Goal: Task Accomplishment & Management: Use online tool/utility

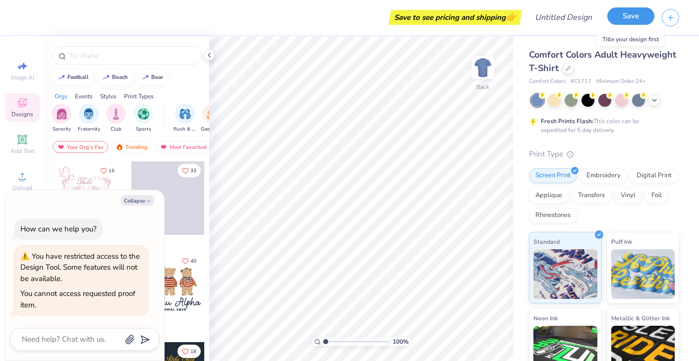
click at [626, 13] on button "Save" at bounding box center [631, 15] width 47 height 17
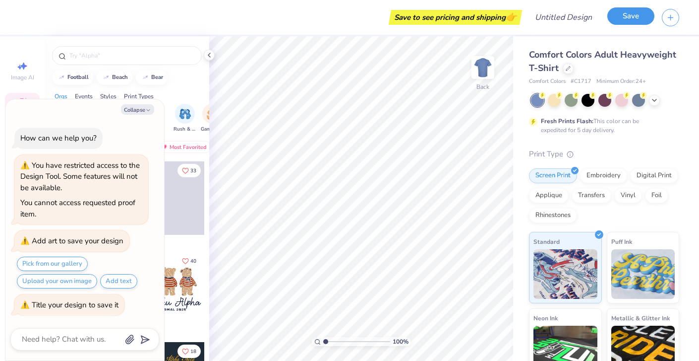
click at [627, 17] on button "Save" at bounding box center [631, 15] width 47 height 17
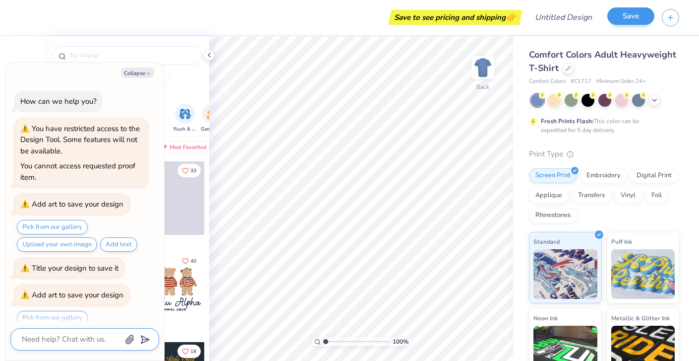
scroll to position [54, 0]
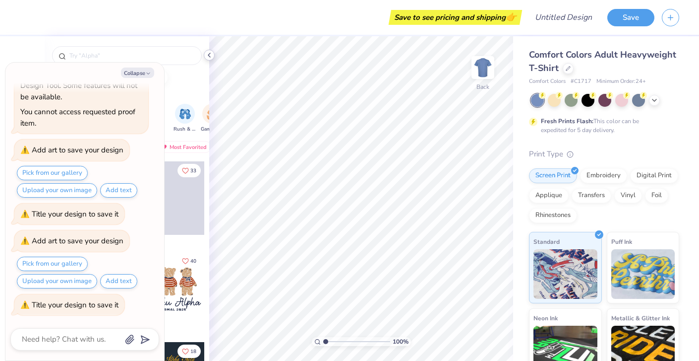
click at [209, 57] on icon at bounding box center [209, 55] width 8 height 8
type textarea "x"
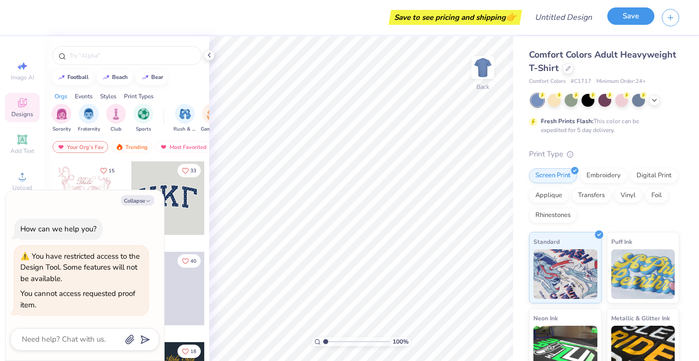
click at [629, 16] on button "Save" at bounding box center [631, 15] width 47 height 17
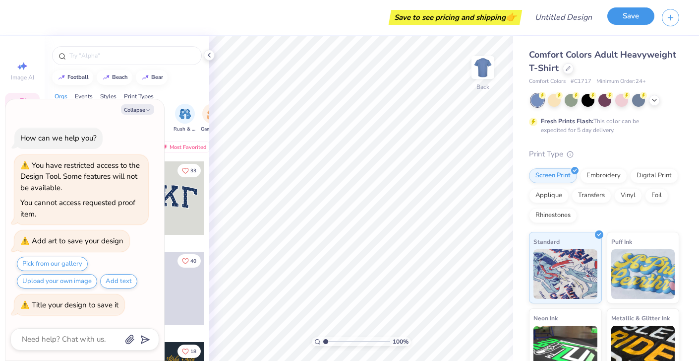
click at [620, 16] on button "Save" at bounding box center [631, 15] width 47 height 17
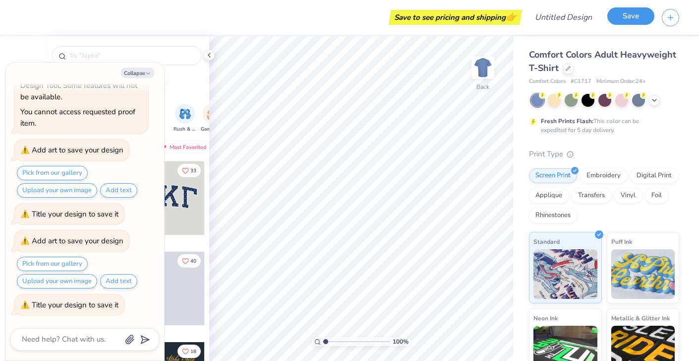
click at [619, 16] on button "Save" at bounding box center [631, 15] width 47 height 17
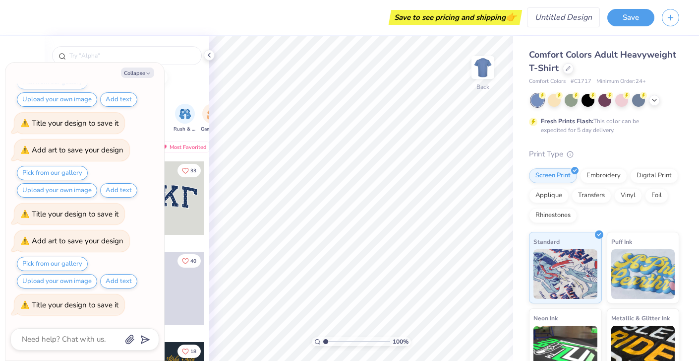
type textarea "x"
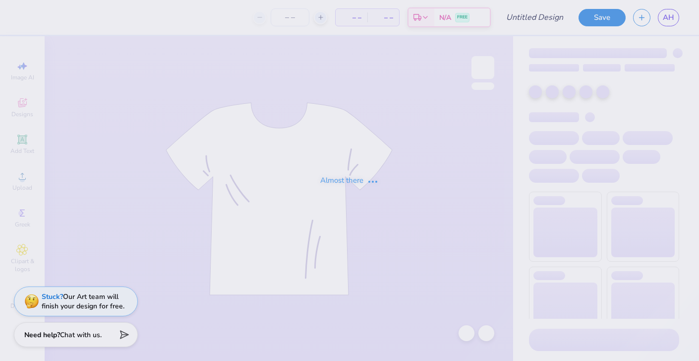
type input "aphi polo"
type input "12"
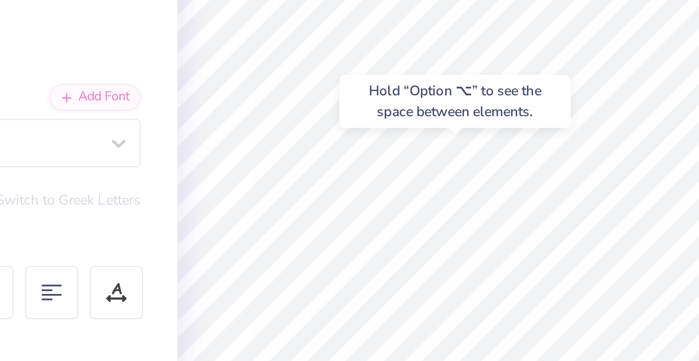
type input "6.15"
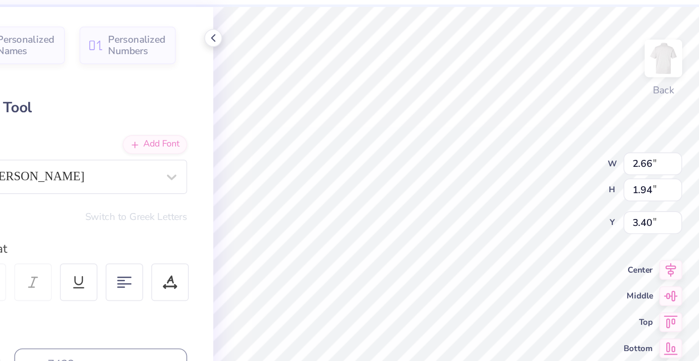
type input "3.40"
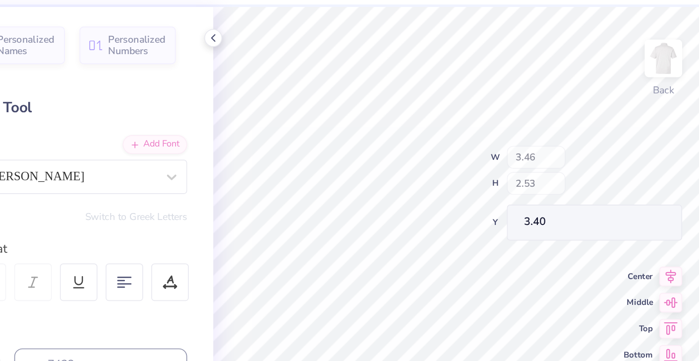
type input "3.46"
type input "2.53"
type input "2.82"
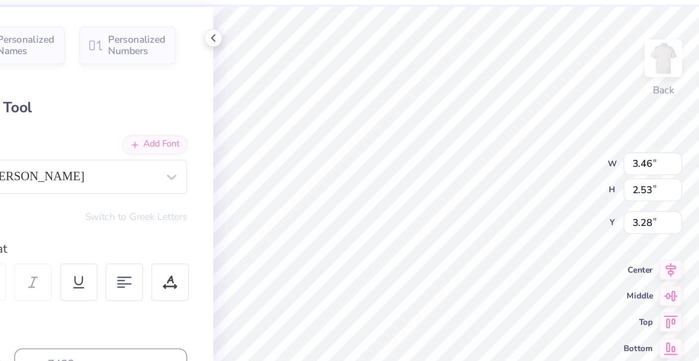
type input "3.28"
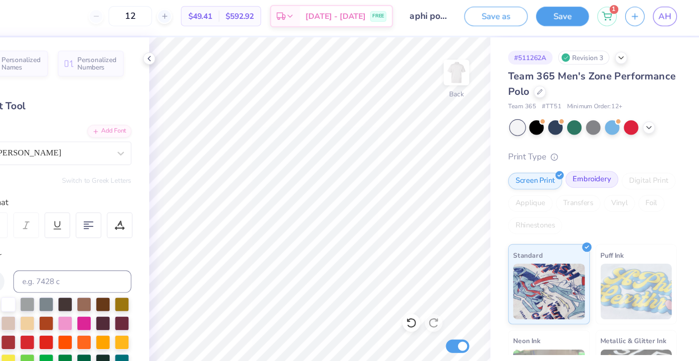
click at [609, 164] on div "Embroidery" at bounding box center [603, 162] width 47 height 15
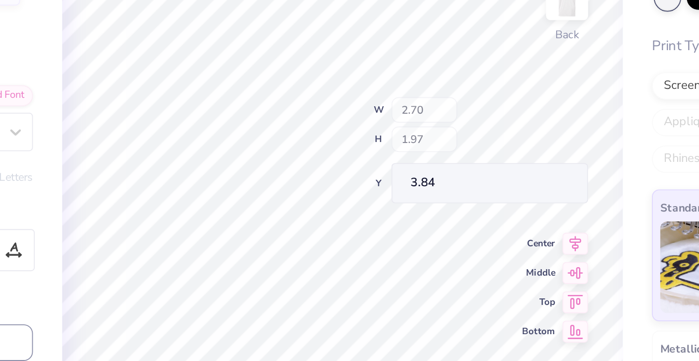
type input "2.70"
type input "1.97"
type input "3.84"
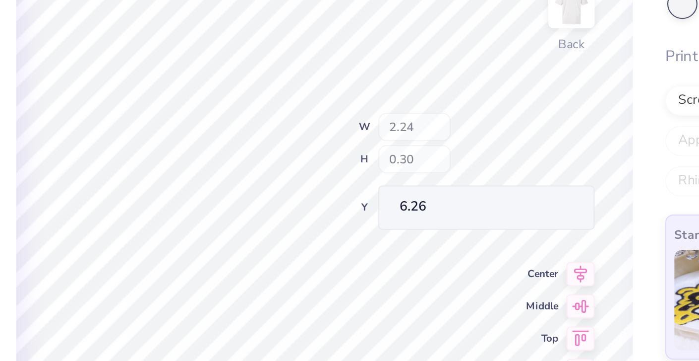
type input "2.24"
type input "0.30"
type input "6.26"
type input "6.09"
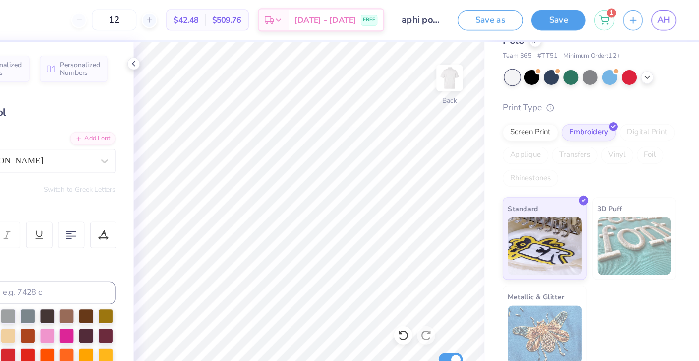
click at [585, 10] on button "Save" at bounding box center [577, 17] width 47 height 17
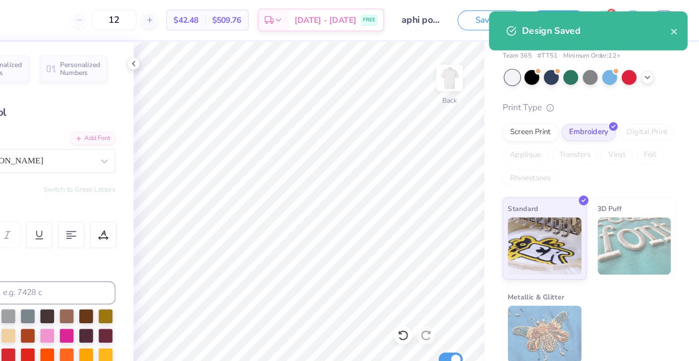
click at [673, 25] on div "Design Saved" at bounding box center [610, 27] width 128 height 12
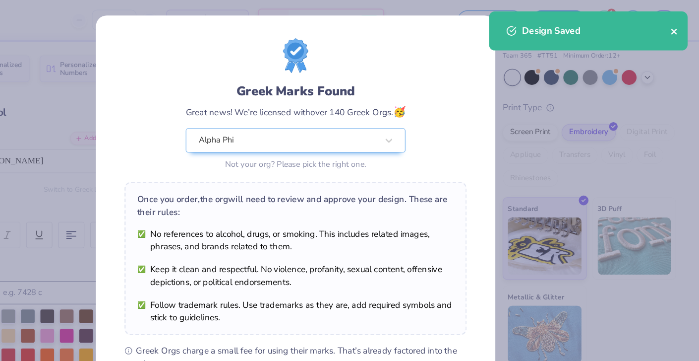
click at [679, 26] on icon "close" at bounding box center [677, 27] width 5 height 5
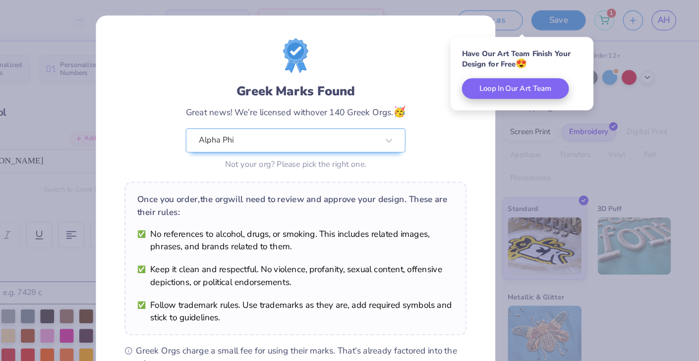
click at [545, 144] on div "Greek Marks Found Great news! We’re licensed with over 140 Greek Orgs. 🥳 Alpha …" at bounding box center [349, 180] width 699 height 361
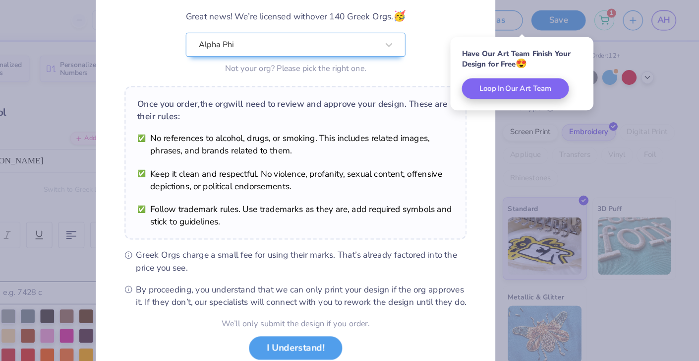
scroll to position [84, 0]
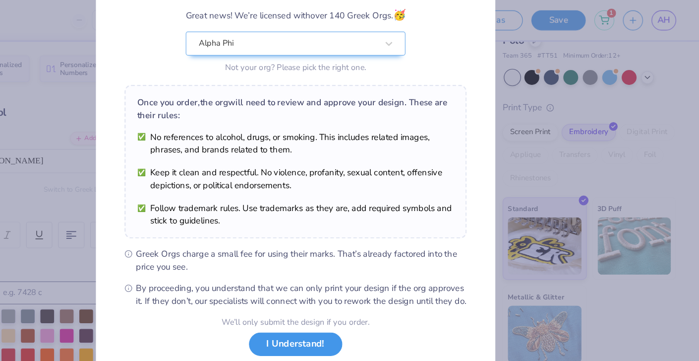
click at [359, 308] on button "I Understand!" at bounding box center [349, 298] width 81 height 20
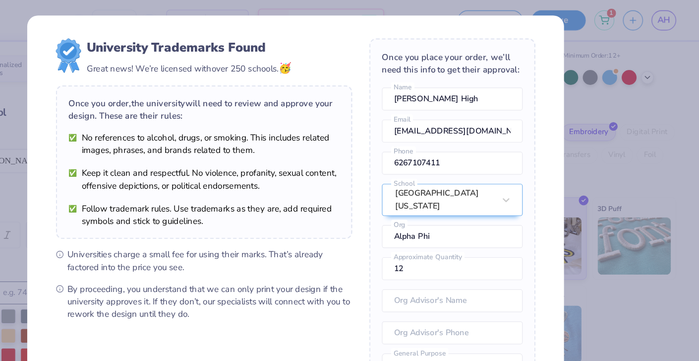
click at [616, 150] on div "University Trademarks Found Great news! We’re licensed with over 250 schools. 🥳…" at bounding box center [349, 180] width 699 height 361
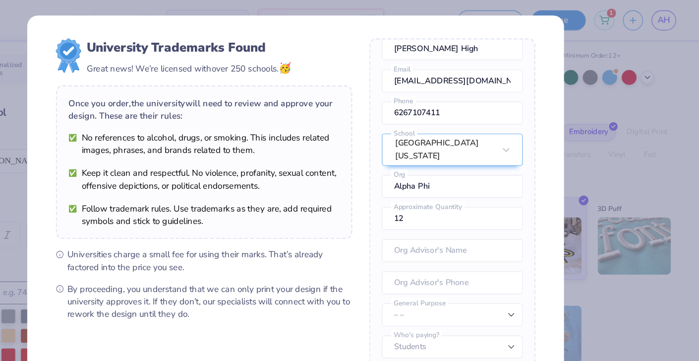
scroll to position [71, 0]
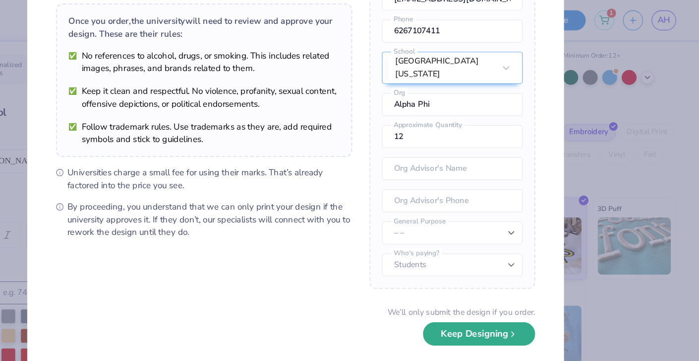
click at [515, 292] on button "Keep Designing" at bounding box center [508, 289] width 97 height 20
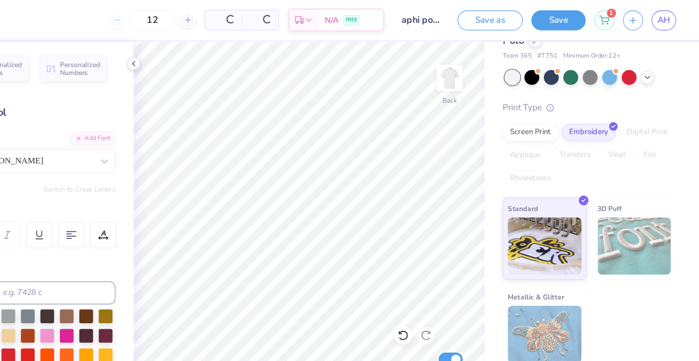
scroll to position [0, 0]
click at [665, 21] on span "AH" at bounding box center [668, 17] width 11 height 11
